Goal: Navigation & Orientation: Find specific page/section

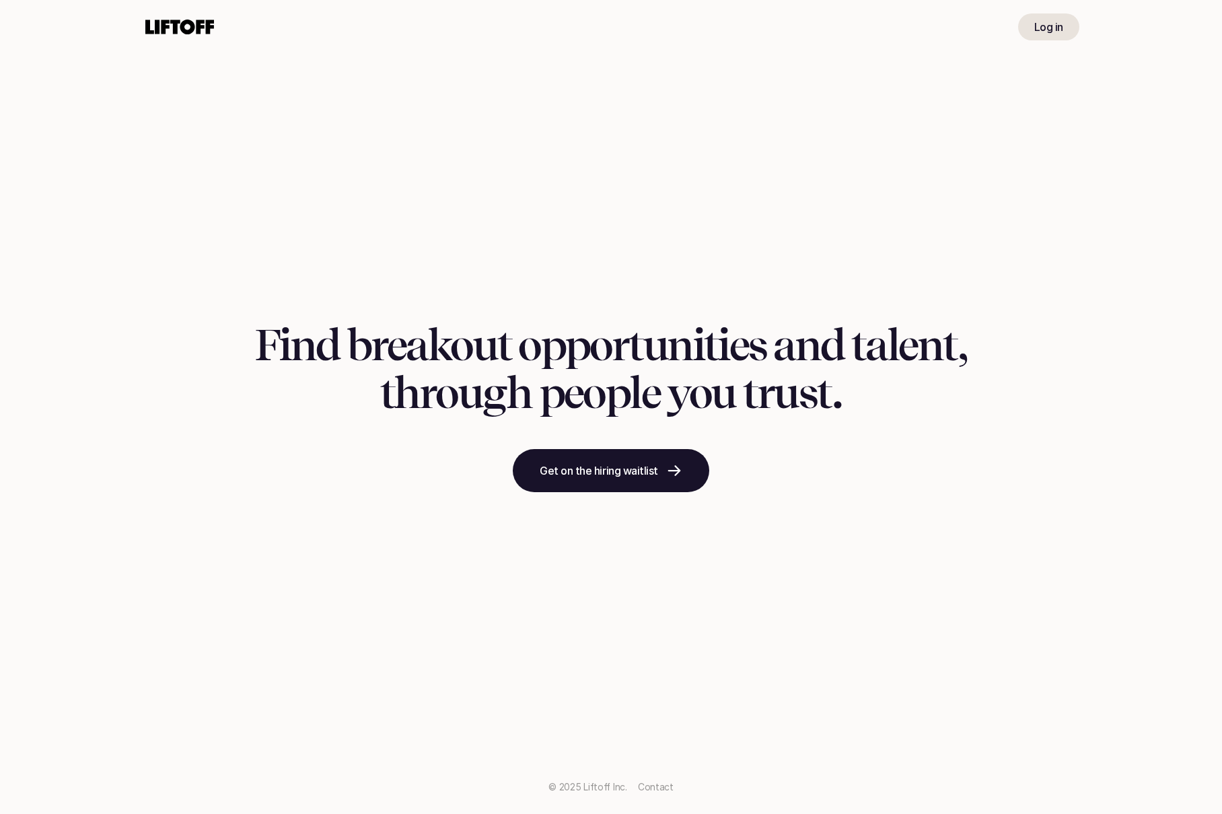
click at [181, 36] on icon at bounding box center [180, 27] width 74 height 22
click at [1046, 22] on p "Log in" at bounding box center [1049, 27] width 29 height 16
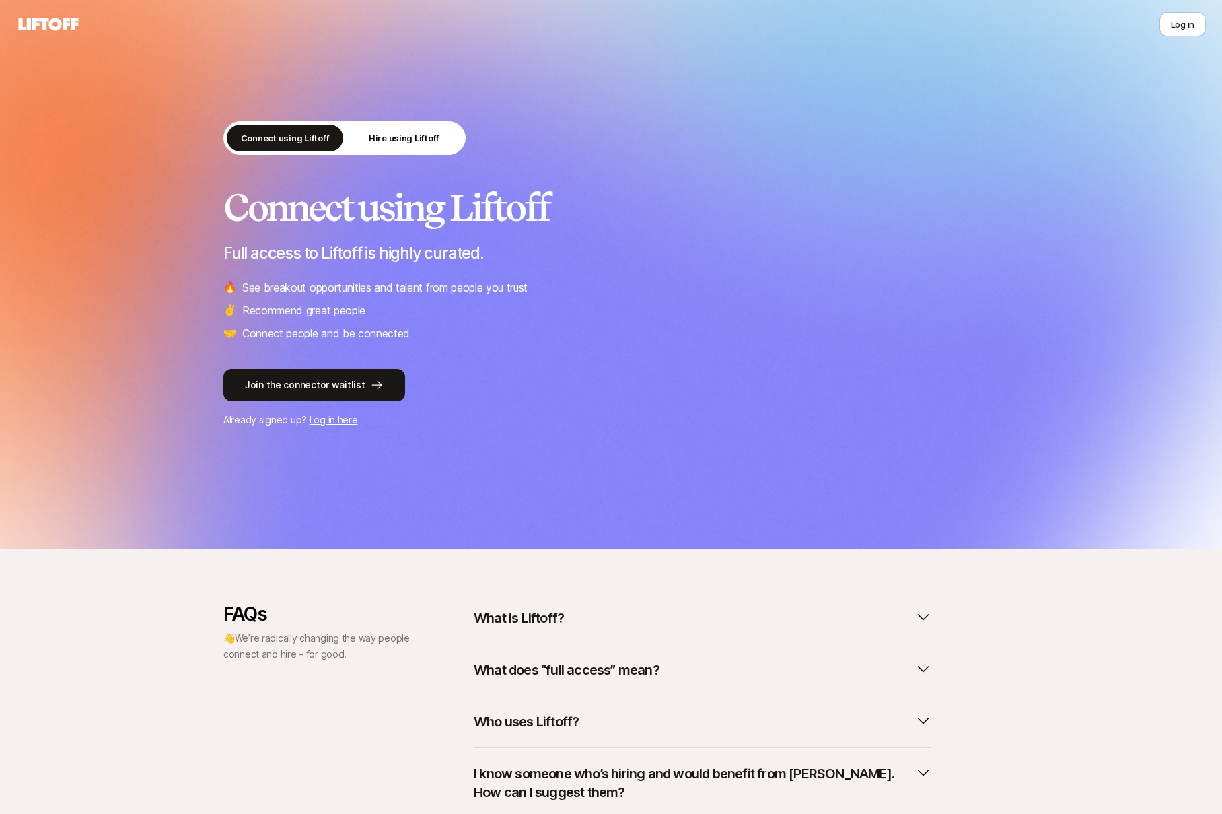
click at [46, 37] on nav "Log in" at bounding box center [611, 24] width 1222 height 48
click at [46, 36] on div "Log in" at bounding box center [611, 24] width 1190 height 24
click at [64, 32] on icon at bounding box center [48, 24] width 65 height 19
click at [65, 29] on icon at bounding box center [49, 24] width 60 height 13
click at [411, 143] on p "Hire using Liftoff" at bounding box center [404, 137] width 71 height 13
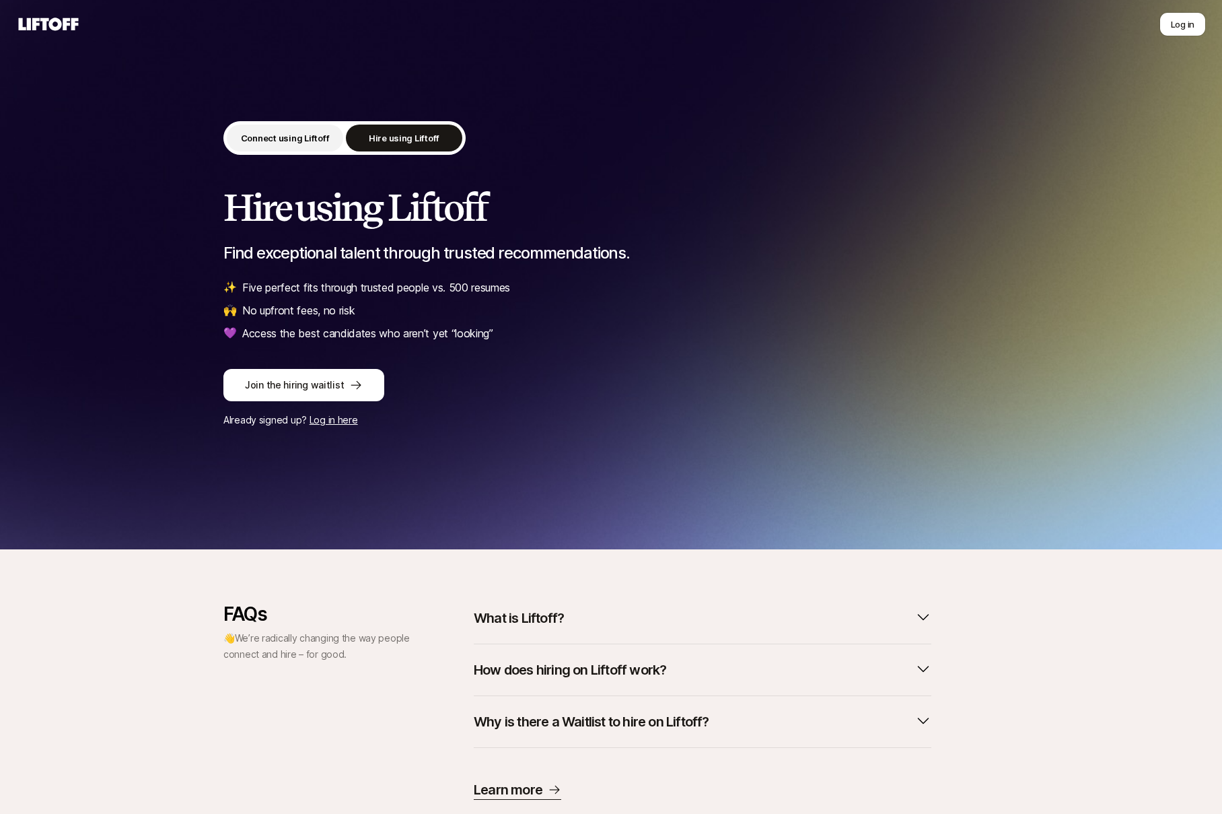
click at [322, 142] on p "Connect using Liftoff" at bounding box center [285, 137] width 89 height 13
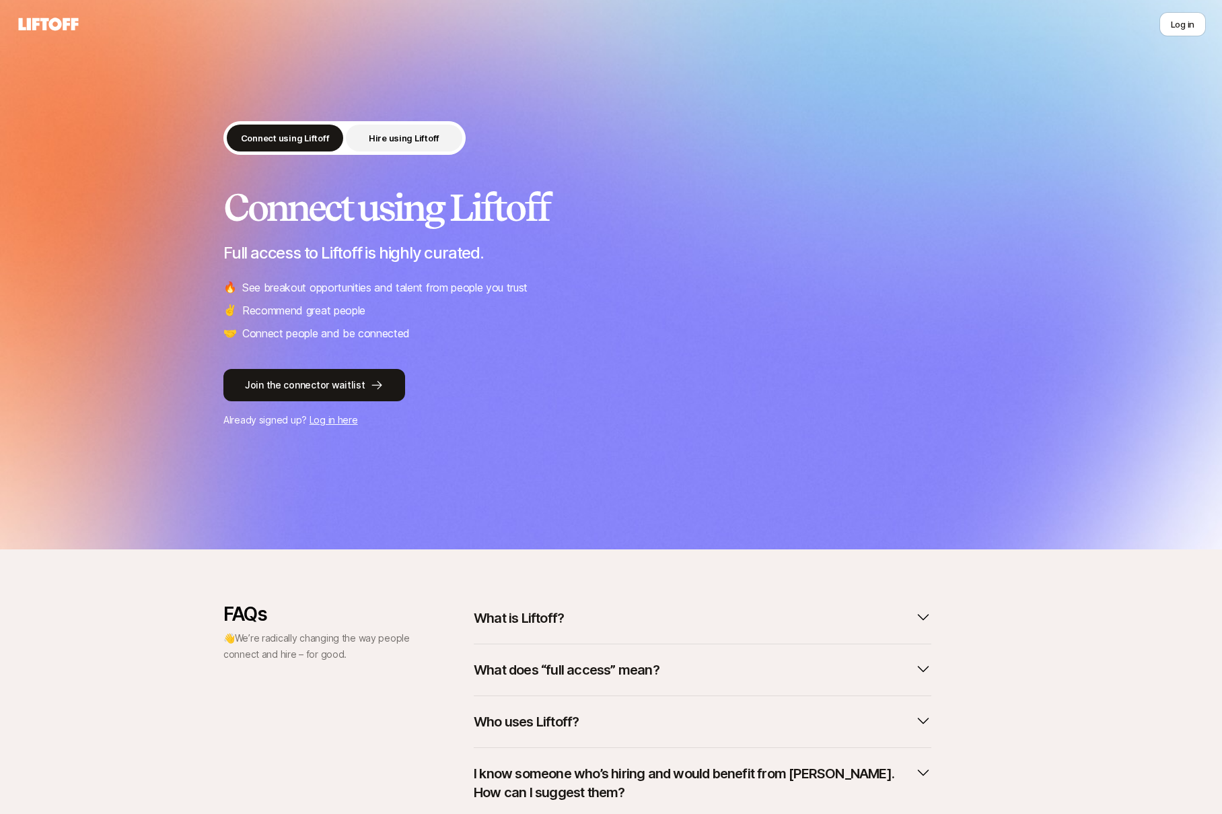
click at [406, 142] on p "Hire using Liftoff" at bounding box center [404, 137] width 71 height 13
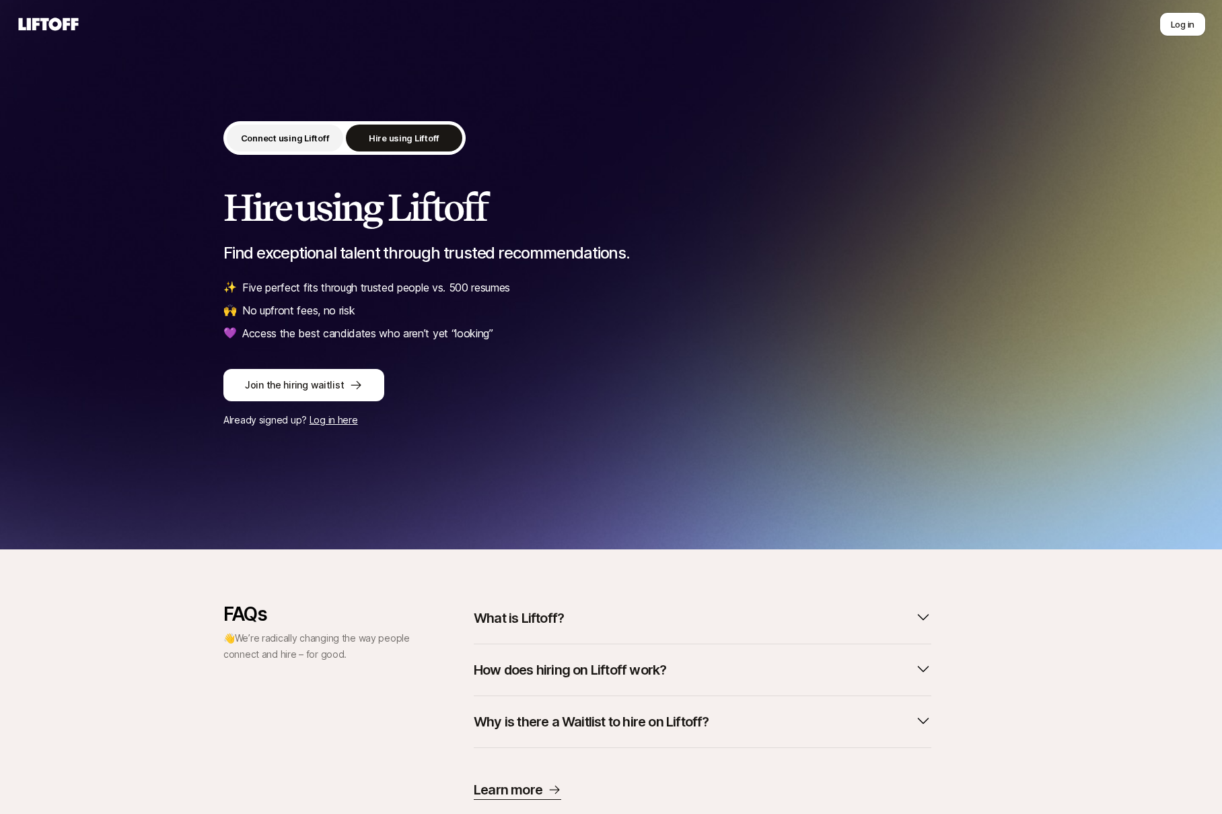
click at [335, 142] on button "Connect using Liftoff" at bounding box center [285, 138] width 116 height 27
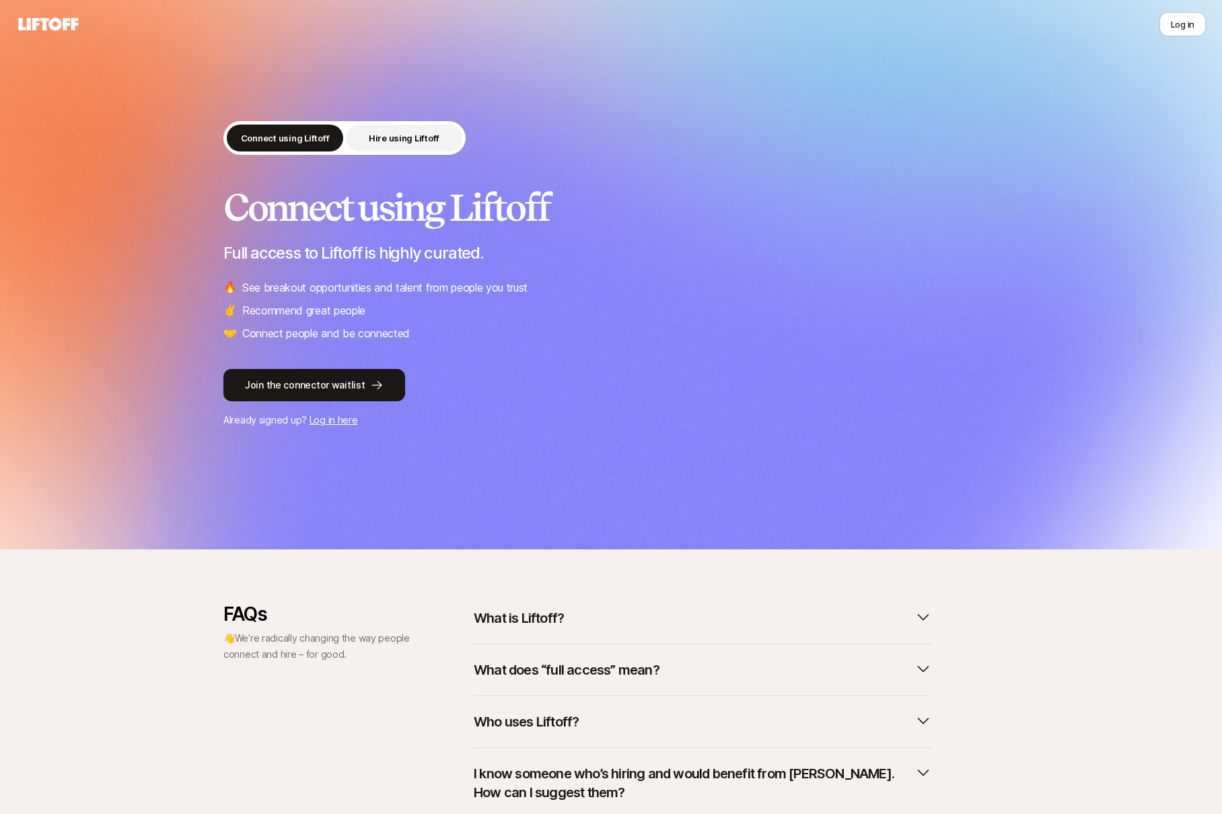
click at [411, 138] on p "Hire using Liftoff" at bounding box center [404, 137] width 71 height 13
